Goal: Entertainment & Leisure: Consume media (video, audio)

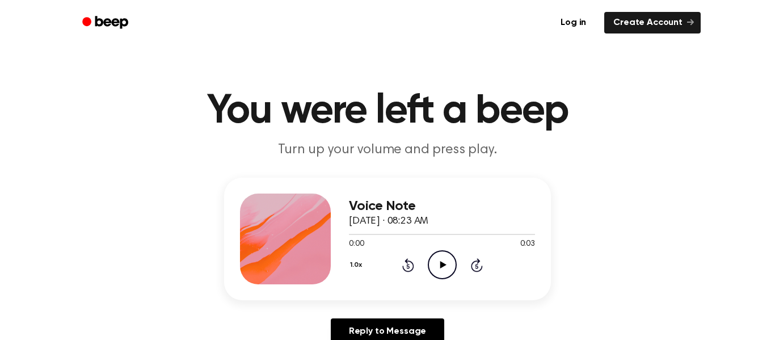
click at [435, 274] on icon "Play Audio" at bounding box center [442, 264] width 29 height 29
click at [439, 276] on icon "Play Audio" at bounding box center [442, 264] width 29 height 29
click at [448, 263] on icon "Play Audio" at bounding box center [442, 264] width 29 height 29
click at [436, 265] on icon "Play Audio" at bounding box center [442, 264] width 29 height 29
click at [447, 260] on icon "Play Audio" at bounding box center [442, 264] width 29 height 29
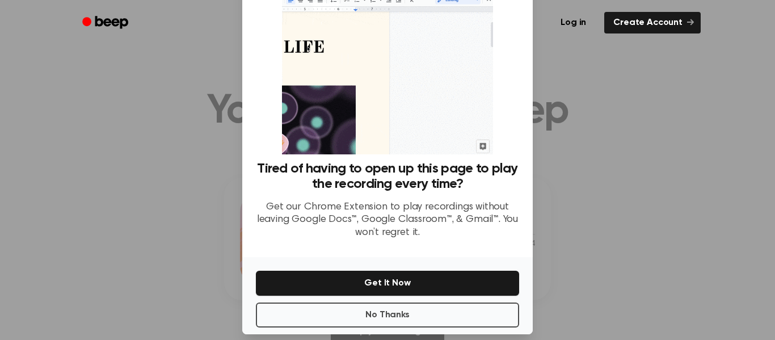
scroll to position [73, 0]
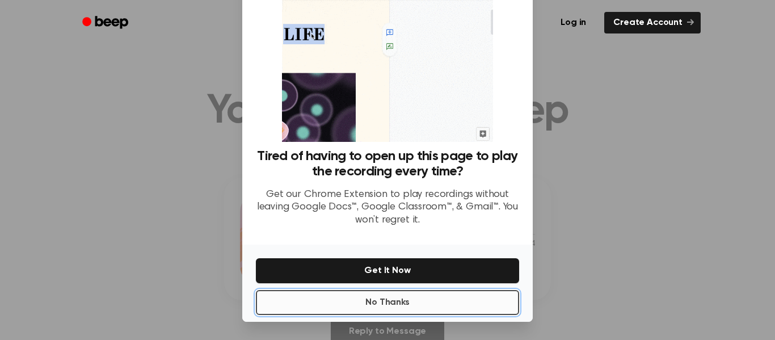
click at [414, 292] on button "No Thanks" at bounding box center [387, 302] width 263 height 25
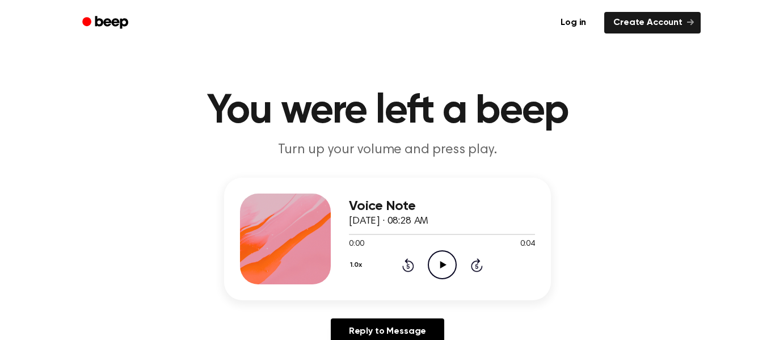
click at [434, 272] on icon "Play Audio" at bounding box center [442, 264] width 29 height 29
click at [450, 257] on icon "Play Audio" at bounding box center [442, 264] width 29 height 29
click at [437, 263] on icon "Play Audio" at bounding box center [442, 264] width 29 height 29
click at [442, 264] on icon at bounding box center [443, 264] width 6 height 7
click at [441, 266] on icon at bounding box center [443, 264] width 6 height 7
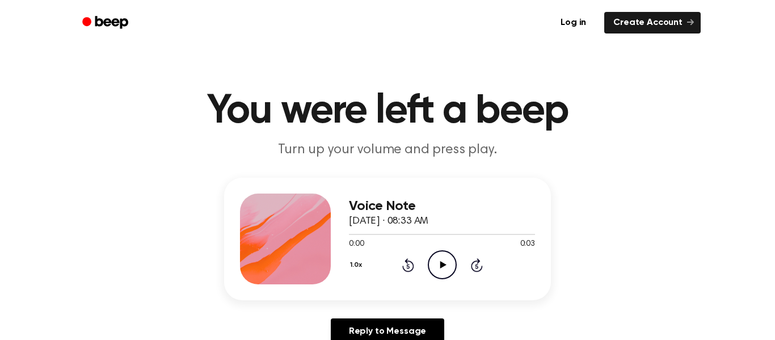
click at [447, 269] on icon "Play Audio" at bounding box center [442, 264] width 29 height 29
